Goal: Task Accomplishment & Management: Manage account settings

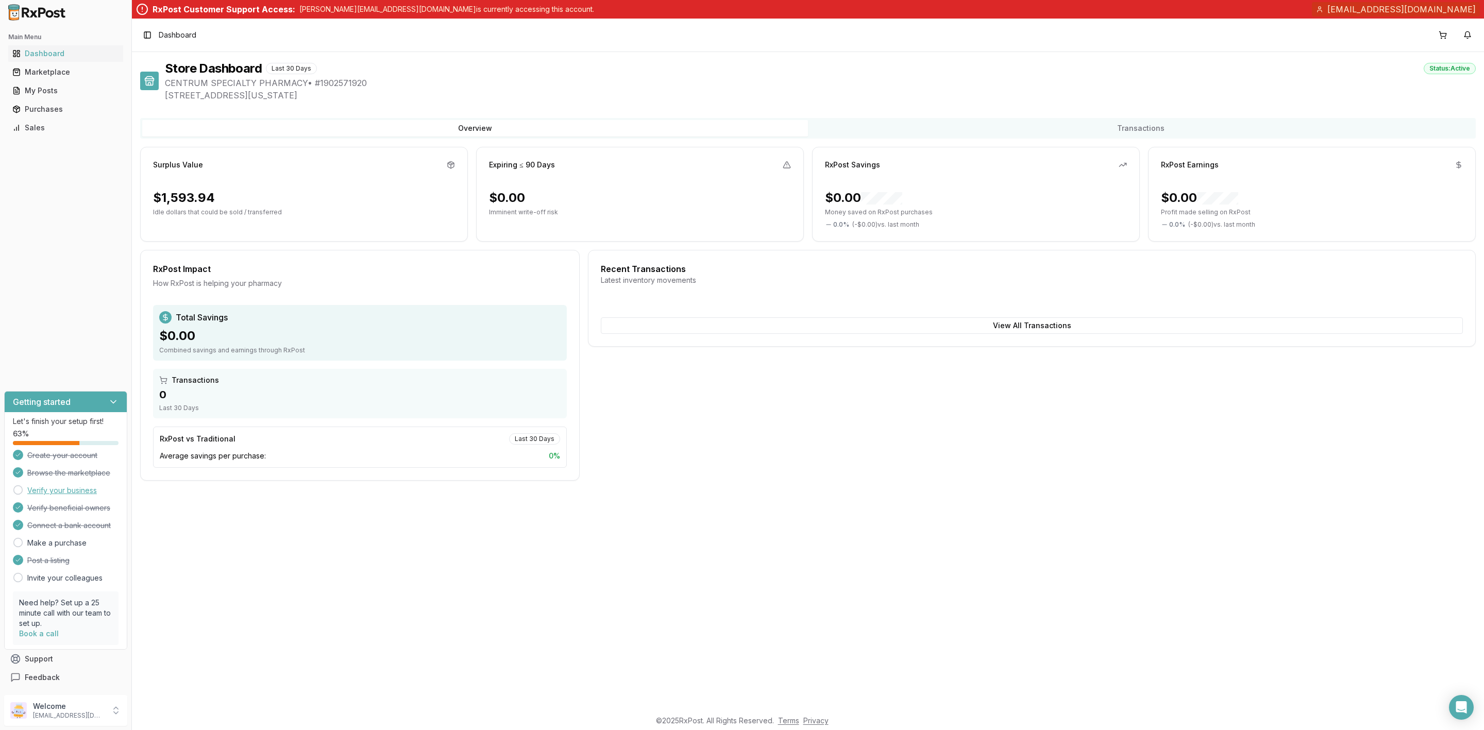
click at [76, 492] on link "Verify your business" at bounding box center [62, 491] width 70 height 10
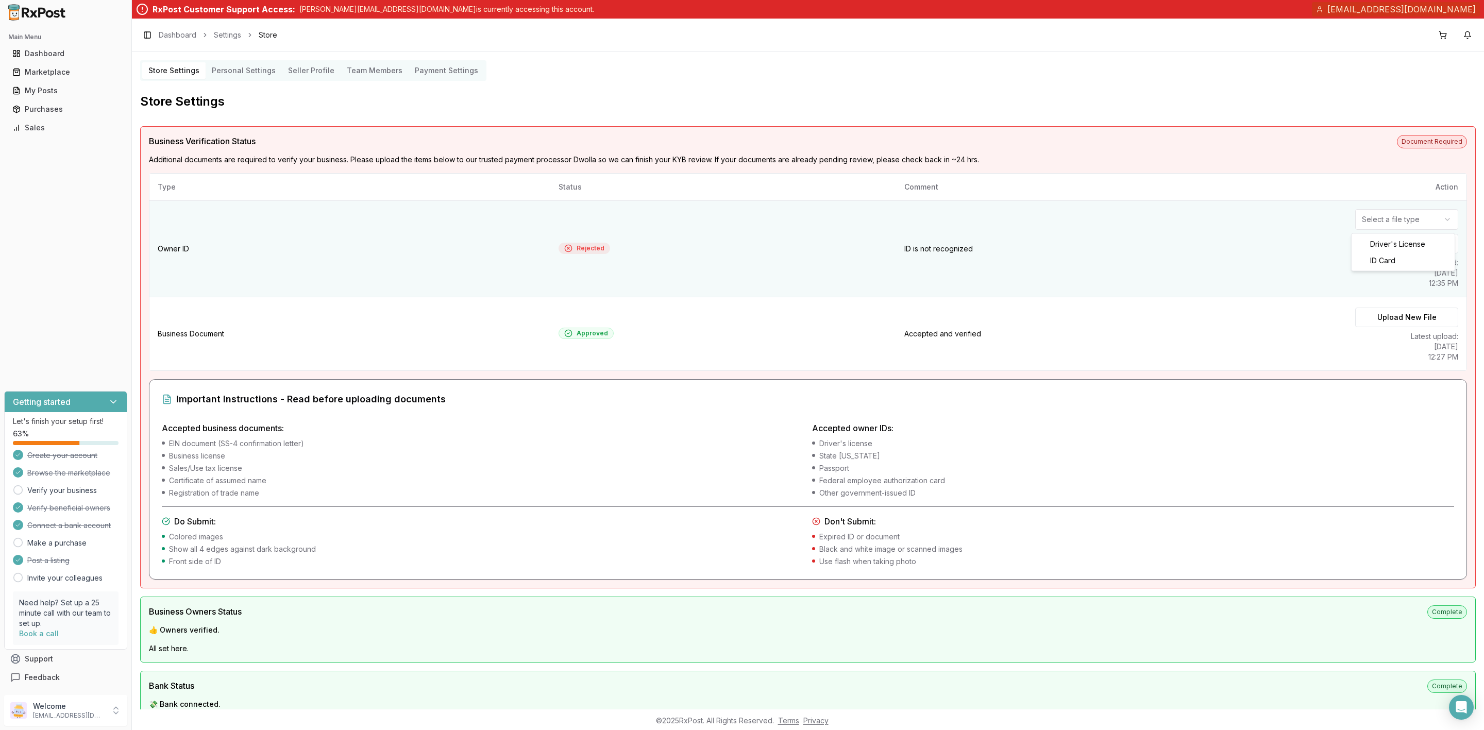
click at [1416, 226] on html "Main Menu Dashboard Marketplace My Posts Purchases Sales Getting started Let's …" at bounding box center [742, 365] width 1484 height 730
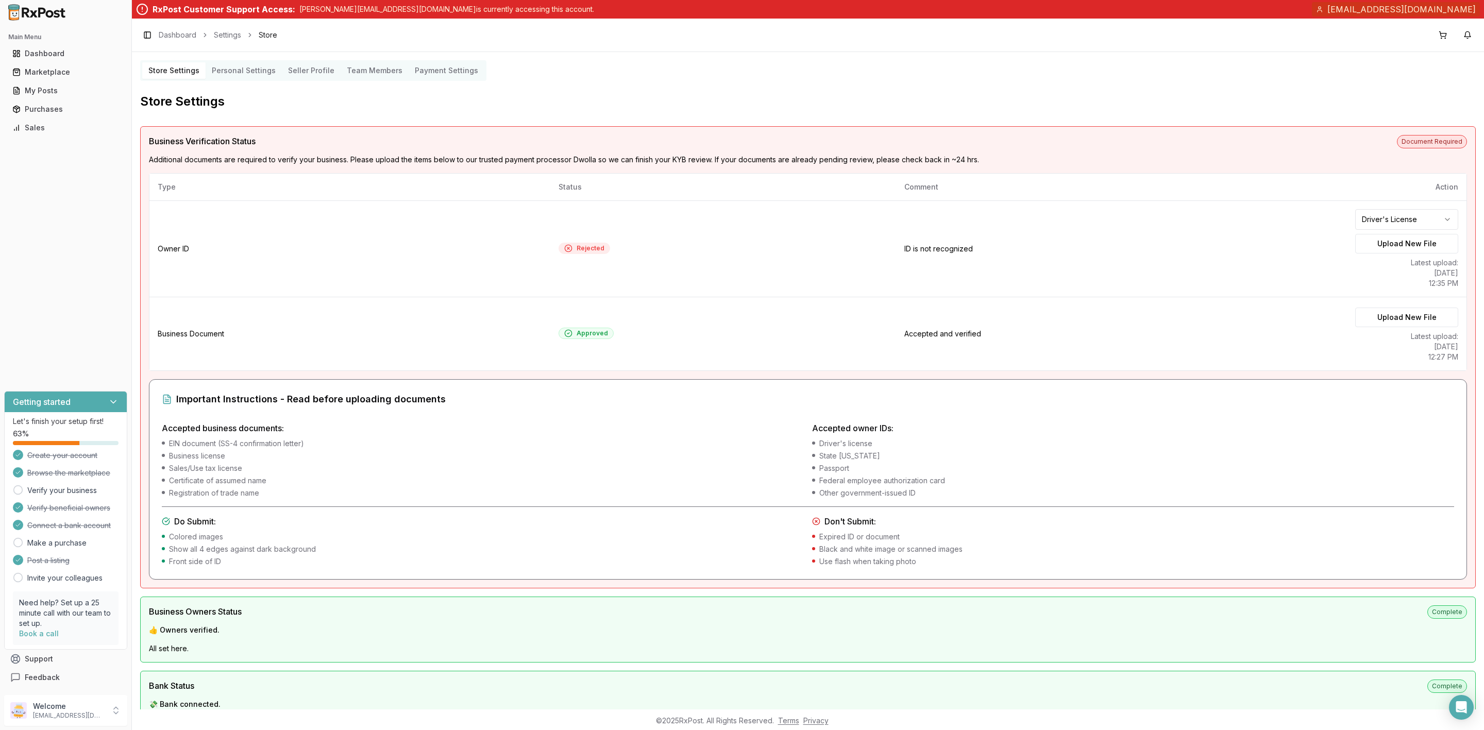
click at [1409, 246] on label "Upload New File" at bounding box center [1407, 244] width 103 height 20
click at [0, 0] on input "Upload New File" at bounding box center [0, 0] width 0 height 0
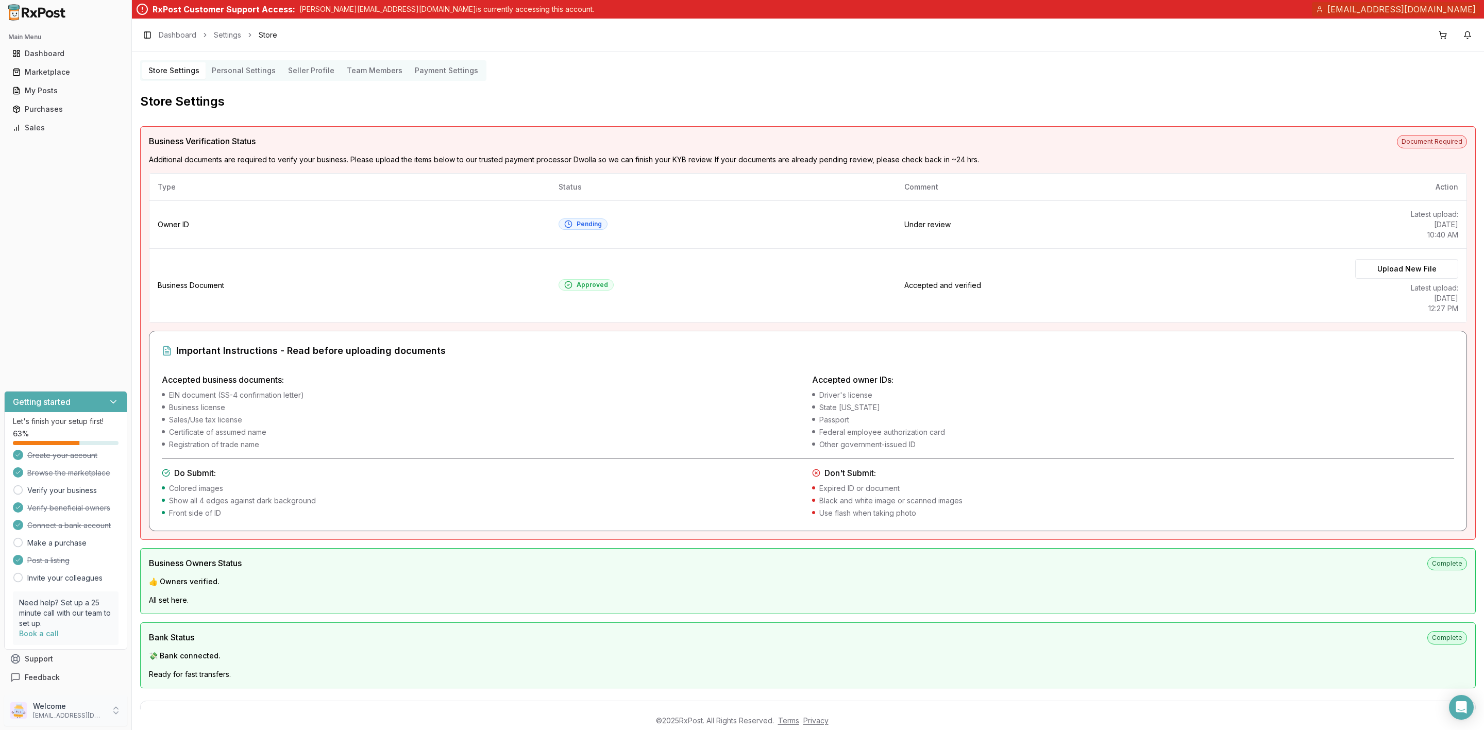
click at [70, 711] on p "Welcome" at bounding box center [69, 706] width 72 height 10
click at [155, 713] on span "Sign Out" at bounding box center [187, 713] width 98 height 10
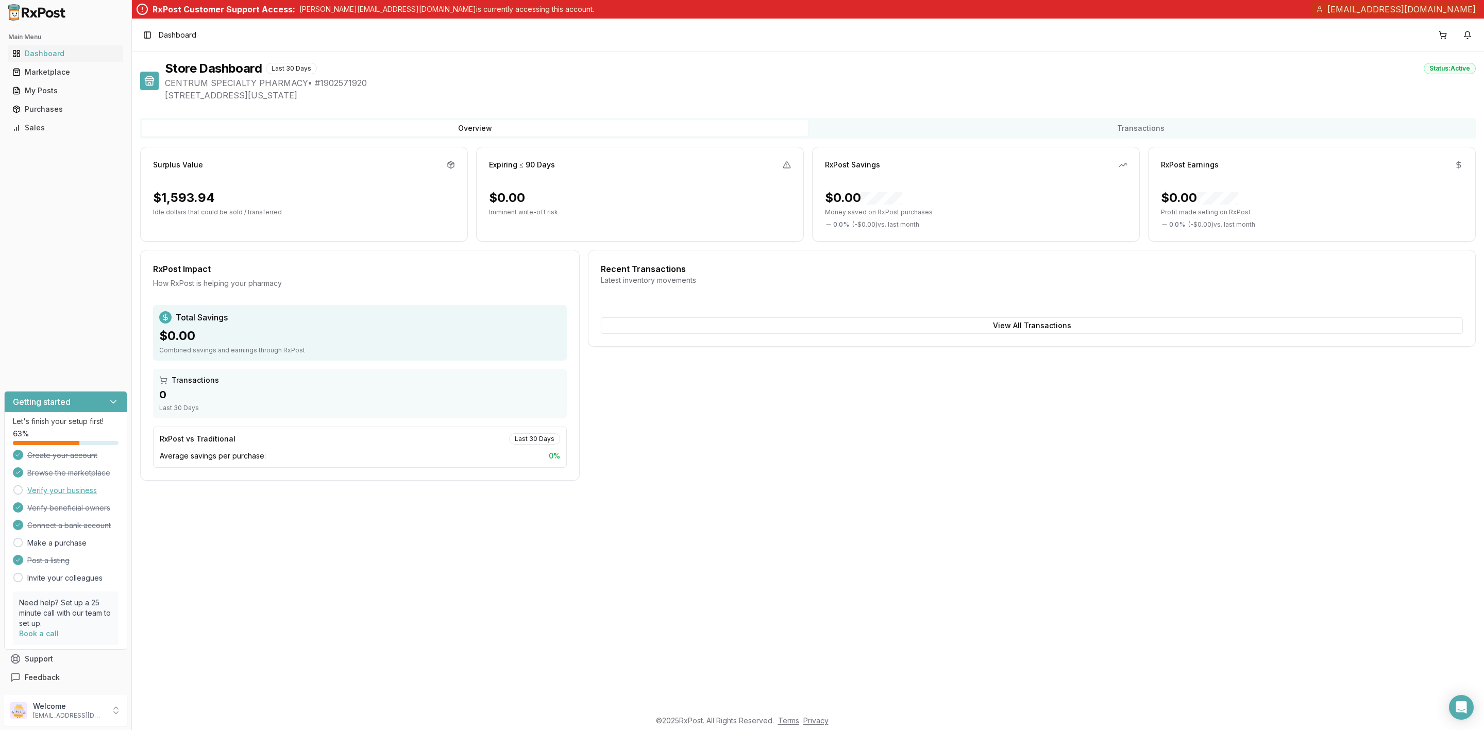
click at [71, 489] on link "Verify your business" at bounding box center [62, 491] width 70 height 10
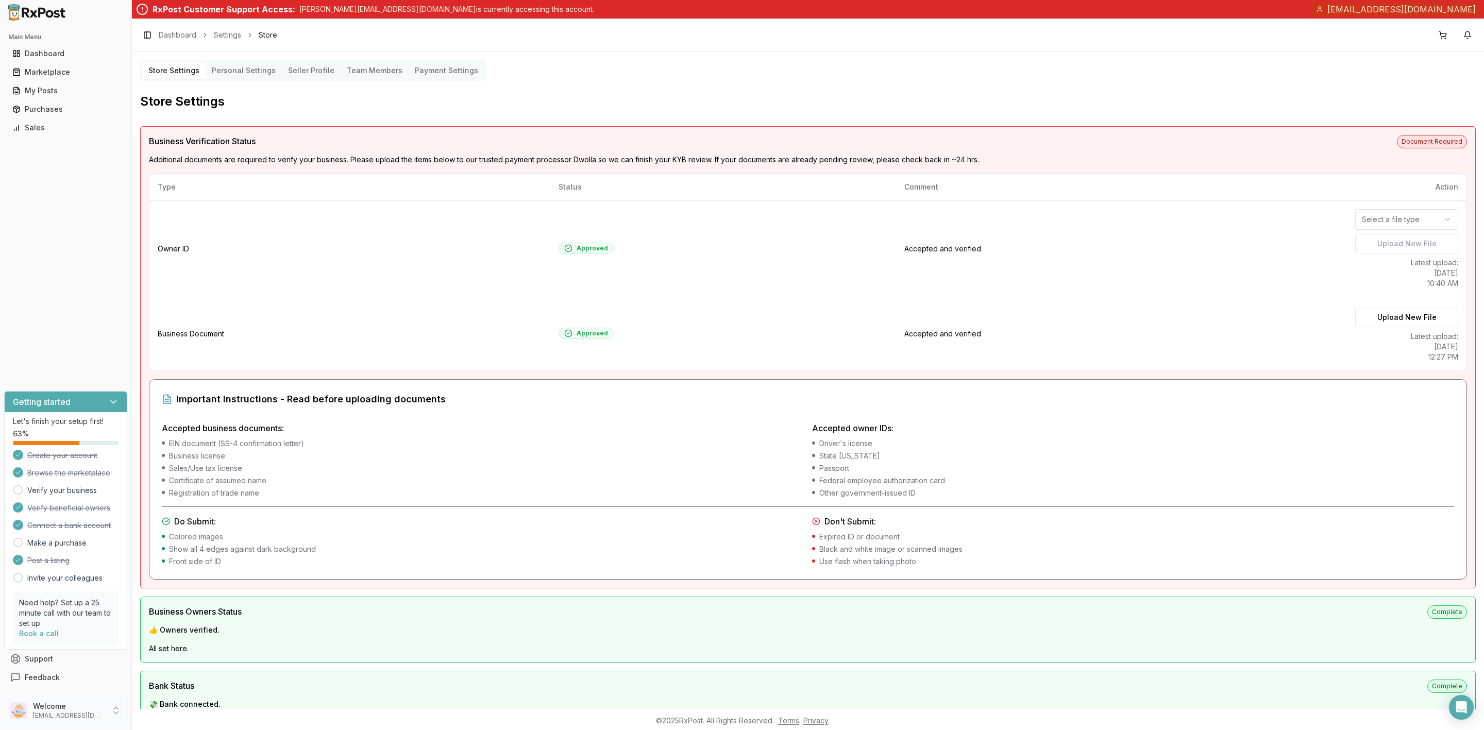
click at [90, 710] on p "Welcome" at bounding box center [69, 706] width 72 height 10
click at [173, 711] on span "Sign Out" at bounding box center [187, 713] width 98 height 10
